Goal: Navigation & Orientation: Find specific page/section

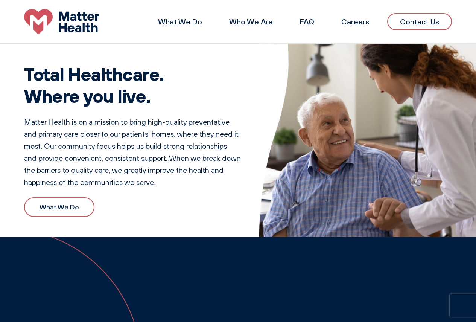
click at [417, 21] on link "Contact Us" at bounding box center [420, 21] width 65 height 17
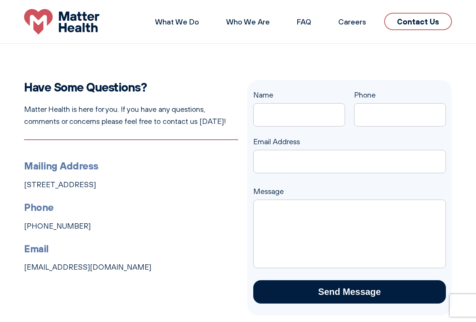
drag, startPoint x: 138, startPoint y: 1, endPoint x: 104, endPoint y: 56, distance: 64.1
click at [104, 56] on section "Have Some Questions? Matter Health is here for you. If you have any questions, …" at bounding box center [238, 198] width 476 height 308
click at [188, 22] on link "What We Do" at bounding box center [177, 21] width 44 height 9
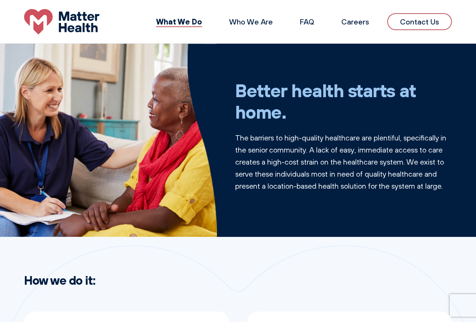
click at [87, 24] on img at bounding box center [61, 21] width 75 height 25
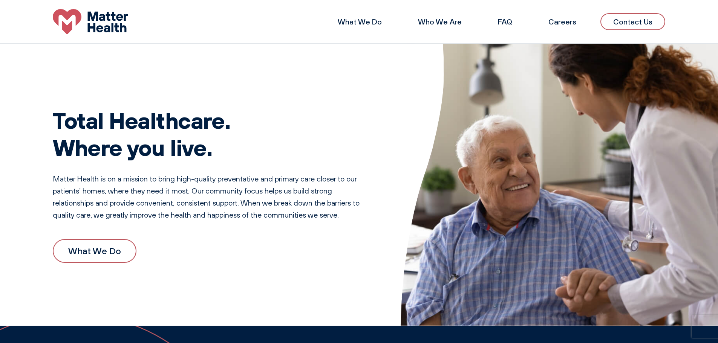
drag, startPoint x: 52, startPoint y: 314, endPoint x: 91, endPoint y: 287, distance: 48.0
click at [51, 313] on div "Total Healthcare. Where you live. Matter Health is on a mission to bring high-q…" at bounding box center [359, 185] width 718 height 282
